Goal: Navigation & Orientation: Find specific page/section

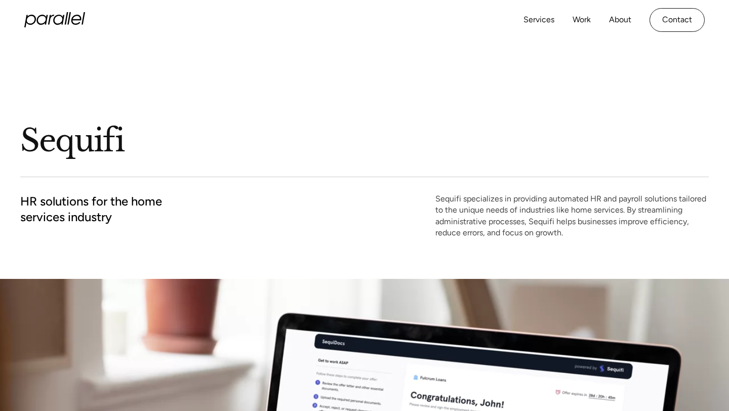
click at [52, 22] on icon "home" at bounding box center [54, 19] width 61 height 15
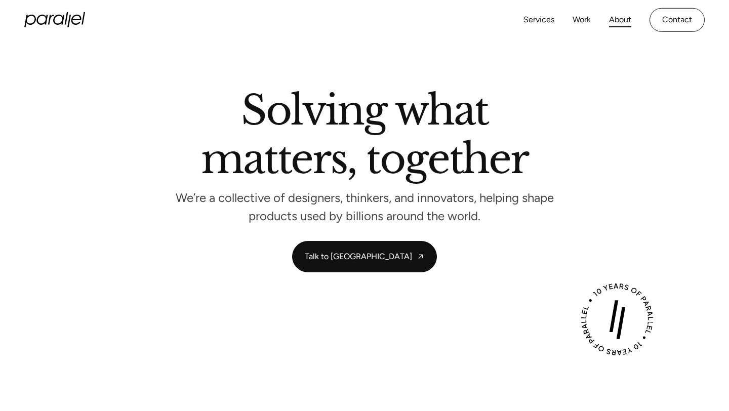
click at [612, 23] on link "About" at bounding box center [620, 20] width 22 height 15
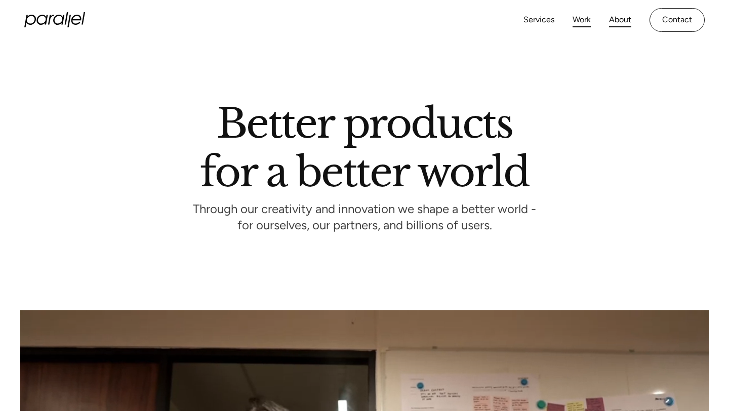
click at [581, 20] on link "Work" at bounding box center [582, 20] width 18 height 15
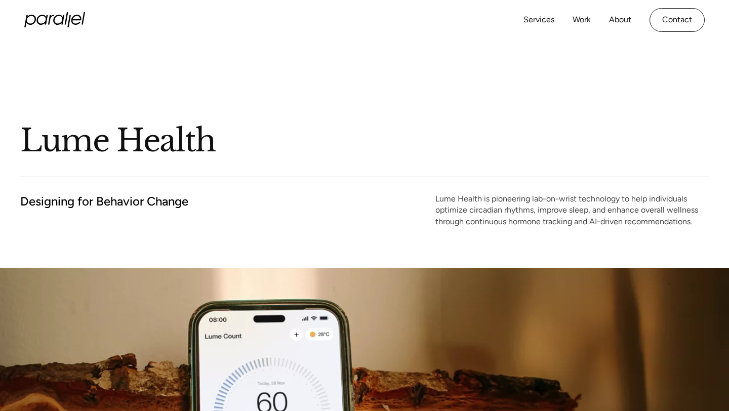
click at [501, 78] on div "Lume Health Designing for Behavior Change Lume Health is pioneering lab-on-wris…" at bounding box center [364, 154] width 689 height 228
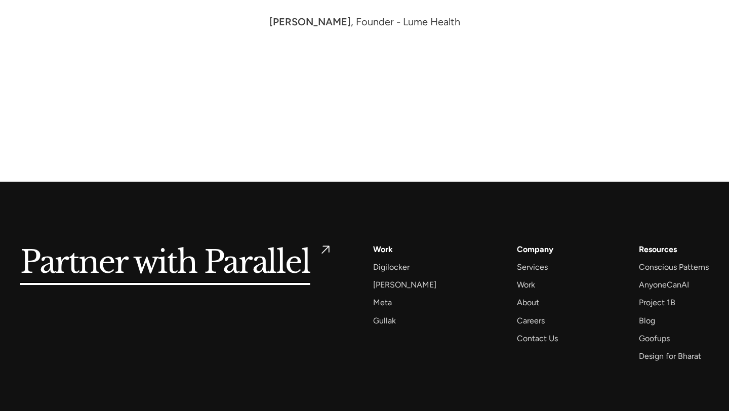
scroll to position [5677, 0]
